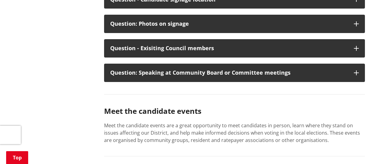
scroll to position [1101, 0]
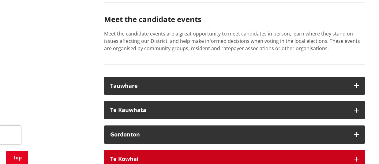
click at [116, 155] on strong "Te Kowhai" at bounding box center [124, 158] width 28 height 7
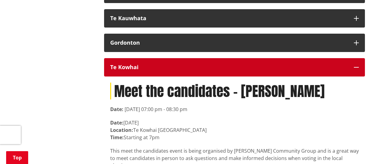
scroll to position [1131, 0]
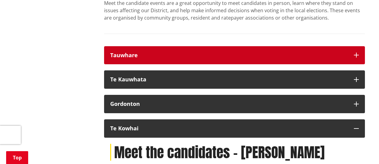
click at [127, 51] on strong "Tauwhare" at bounding box center [124, 54] width 28 height 7
click at [126, 51] on strong "Tauwhare" at bounding box center [124, 54] width 28 height 7
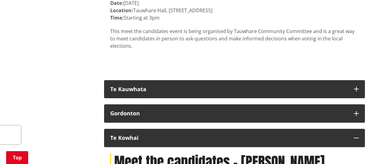
scroll to position [1254, 0]
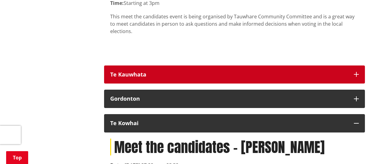
click at [138, 72] on div "Te Kauwhata" at bounding box center [228, 75] width 237 height 6
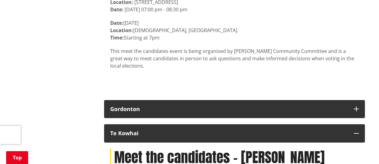
scroll to position [1376, 0]
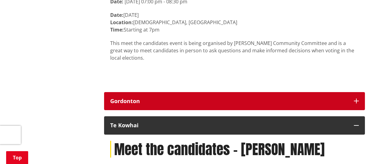
click at [126, 97] on strong "Gordonton" at bounding box center [125, 100] width 30 height 7
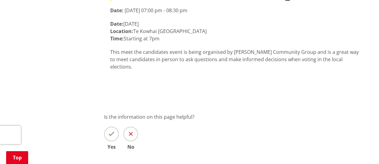
scroll to position [1651, 0]
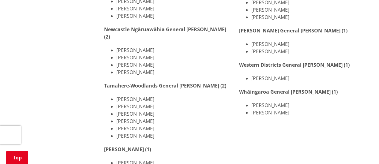
scroll to position [275, 0]
